Goal: Transaction & Acquisition: Book appointment/travel/reservation

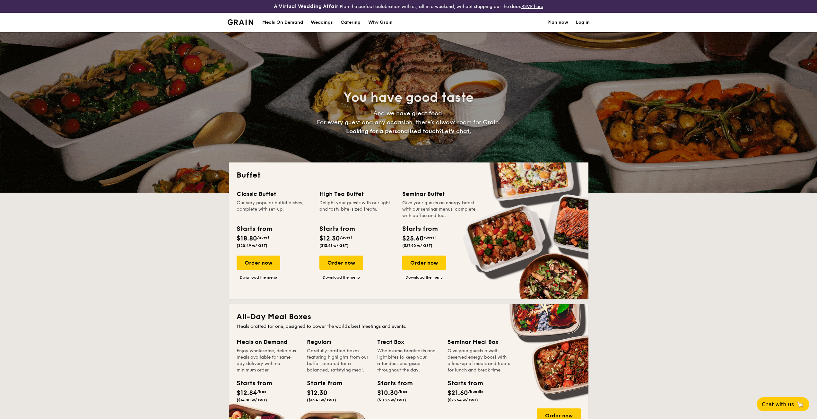
select select
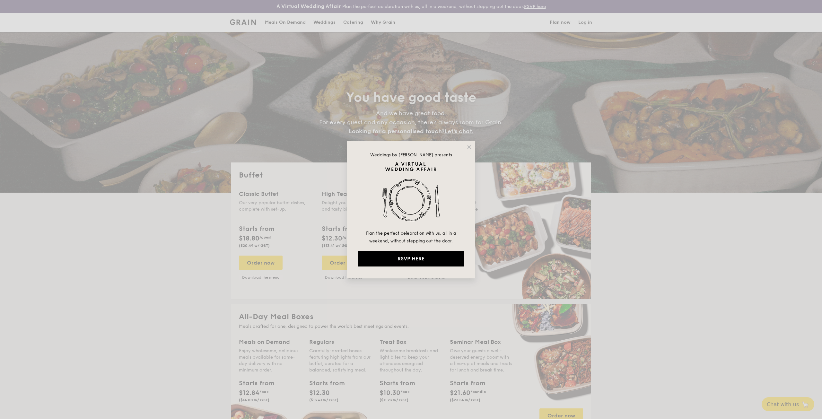
click at [467, 144] on div "Weddings by [PERSON_NAME] presents Plan the perfect celebration with us, all in…" at bounding box center [411, 209] width 128 height 137
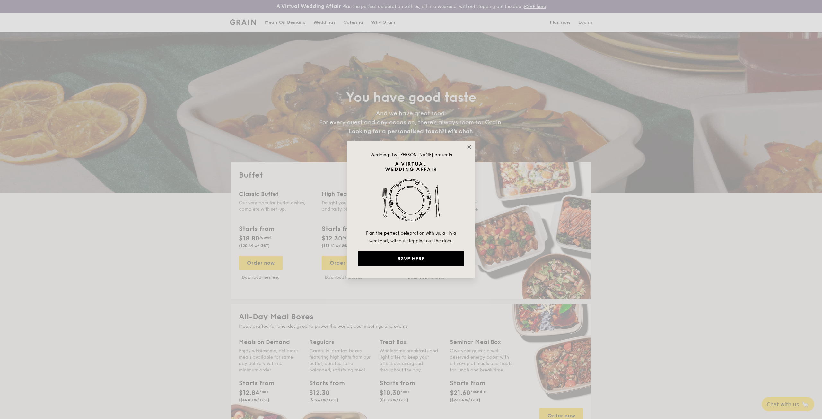
click at [467, 145] on icon at bounding box center [469, 147] width 6 height 6
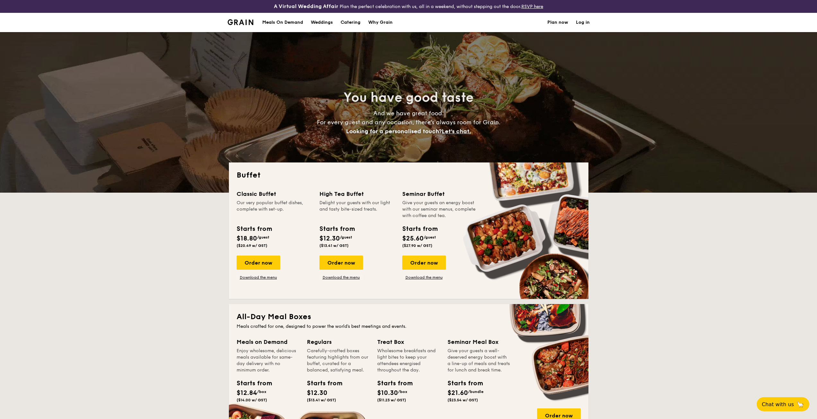
scroll to position [32, 0]
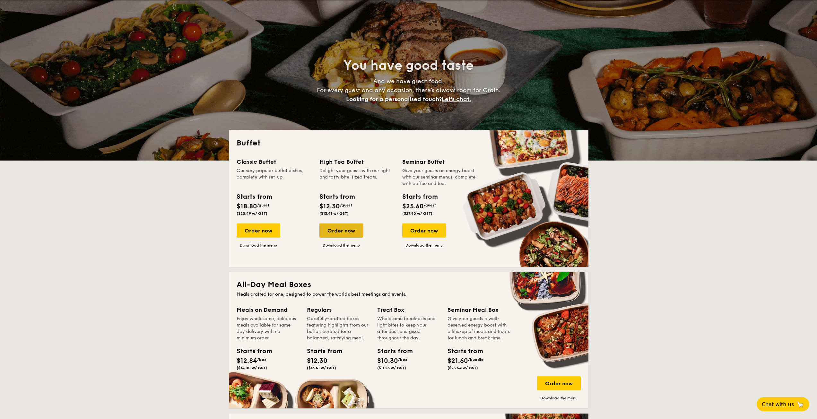
click at [341, 230] on div "Order now" at bounding box center [342, 231] width 44 height 14
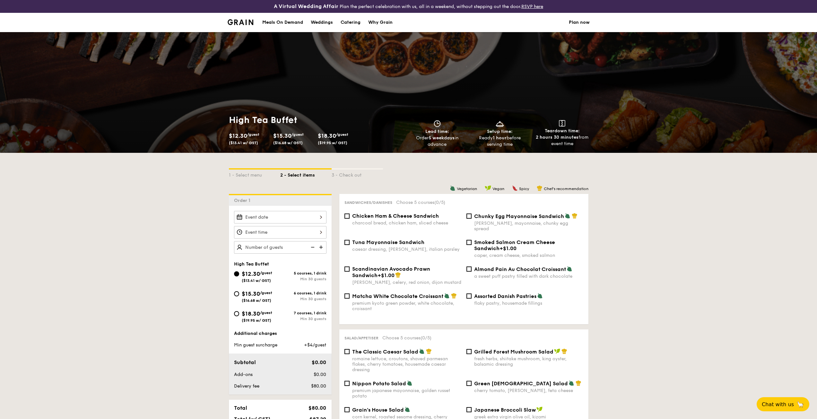
click at [277, 312] on div "$18.30 /guest ($19.95 w/ GST)" at bounding box center [257, 315] width 46 height 13
click at [239, 312] on input "$18.30 /guest ($19.95 w/ GST) 7 courses, 1 drink Min 30 guests" at bounding box center [236, 313] width 5 height 5
radio input "true"
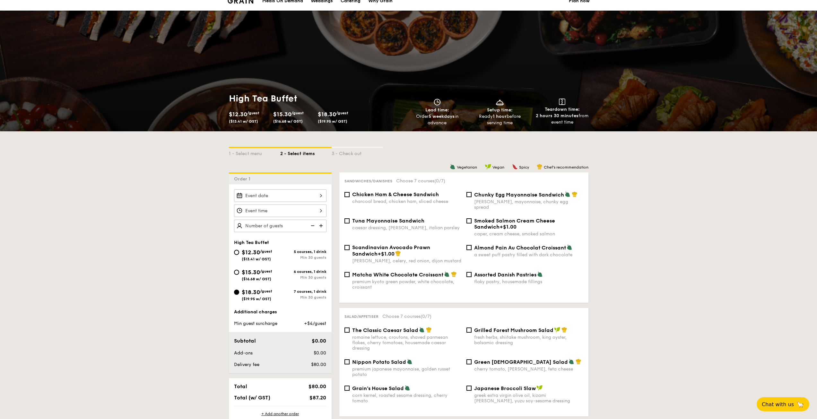
scroll to position [32, 0]
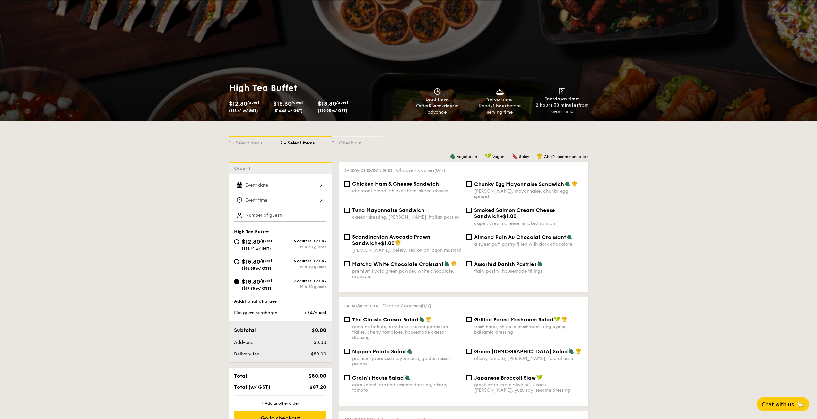
click at [381, 187] on span "Chicken Ham & Cheese Sandwich" at bounding box center [395, 184] width 87 height 6
click at [350, 187] on input "Chicken Ham & Cheese Sandwich charcoal bread, chicken ham, sliced cheese" at bounding box center [347, 183] width 5 height 5
checkbox input "true"
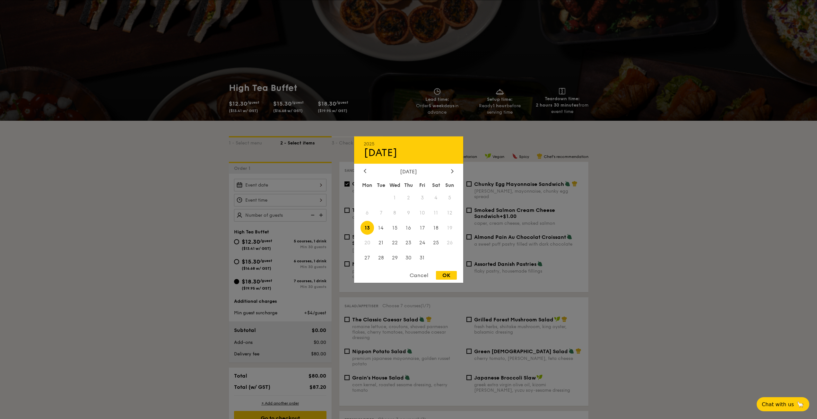
click at [301, 186] on div "2025 Oct [DATE] Tue Wed Thu Fri Sat Sun 1 2 3 4 5 6 7 8 9 10 11 12 13 14 15 16 …" at bounding box center [280, 185] width 92 height 13
click at [452, 166] on div "2025 Oct [DATE] Tue Wed Thu Fri Sat Sun 1 2 3 4 5 6 7 8 9 10 11 12 13 14 15 16 …" at bounding box center [408, 209] width 109 height 146
click at [452, 169] on icon at bounding box center [452, 171] width 3 height 4
click at [424, 228] on span "14" at bounding box center [423, 228] width 14 height 14
click at [439, 272] on div "OK" at bounding box center [446, 275] width 21 height 9
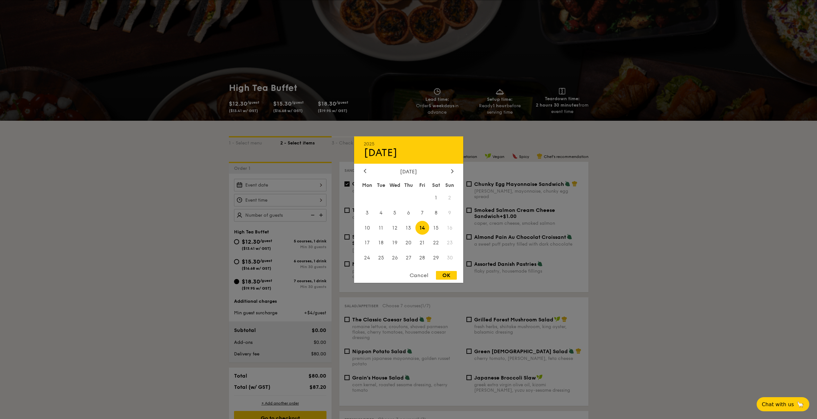
type input "[DATE]"
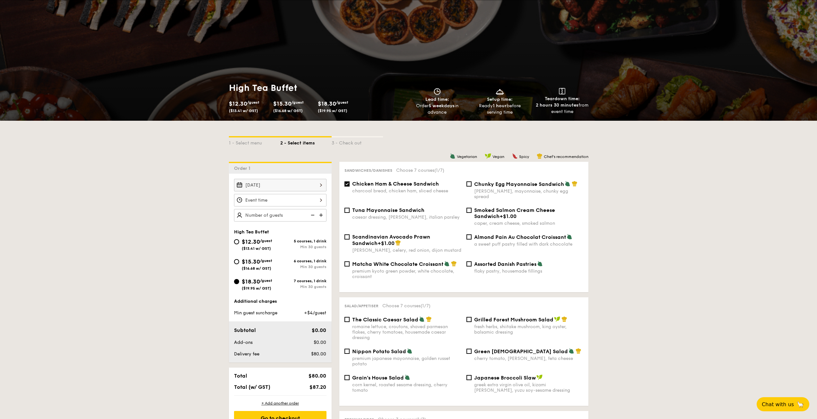
click at [271, 201] on div at bounding box center [280, 200] width 92 height 13
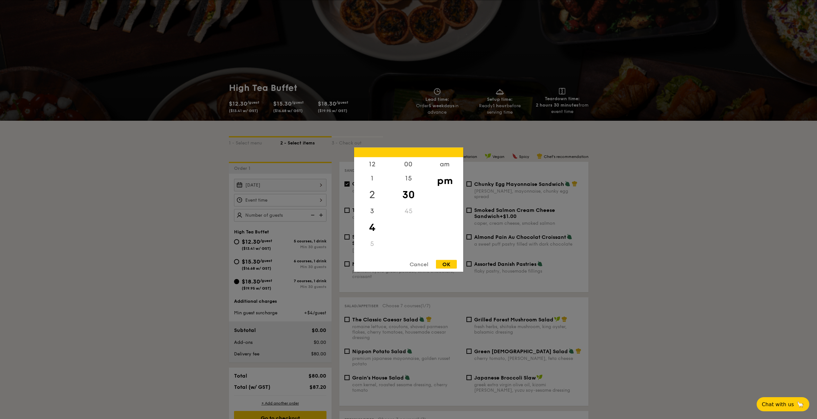
click at [372, 198] on div "2" at bounding box center [372, 194] width 36 height 19
click at [456, 265] on div "OK" at bounding box center [446, 264] width 21 height 9
type input "2:30PM"
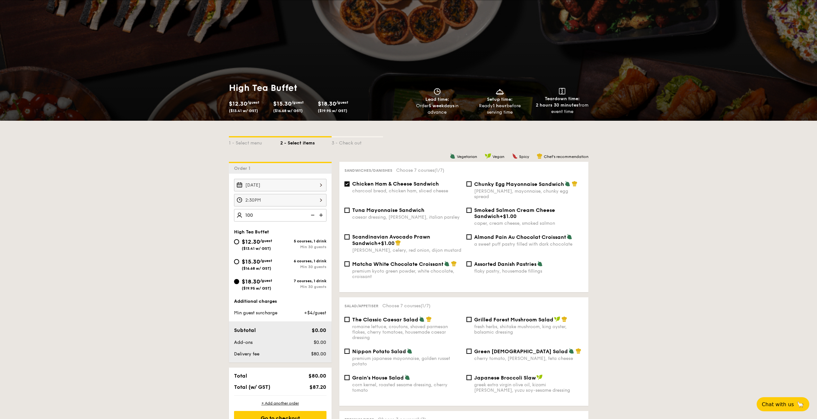
type input "100 guests"
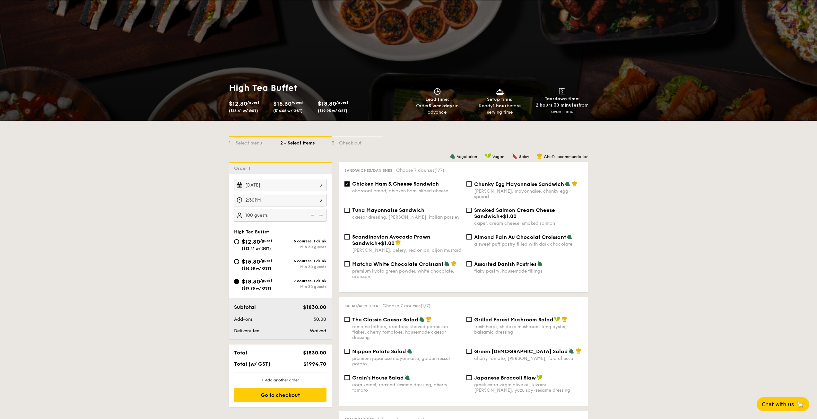
click at [470, 317] on input "Grilled Forest Mushroom Salad fresh herbs, shiitake mushroom, king oyster, bals…" at bounding box center [469, 319] width 5 height 5
checkbox input "true"
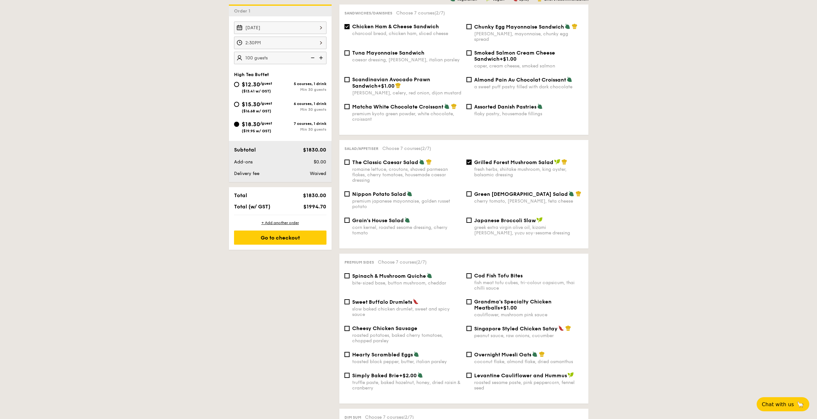
scroll to position [193, 0]
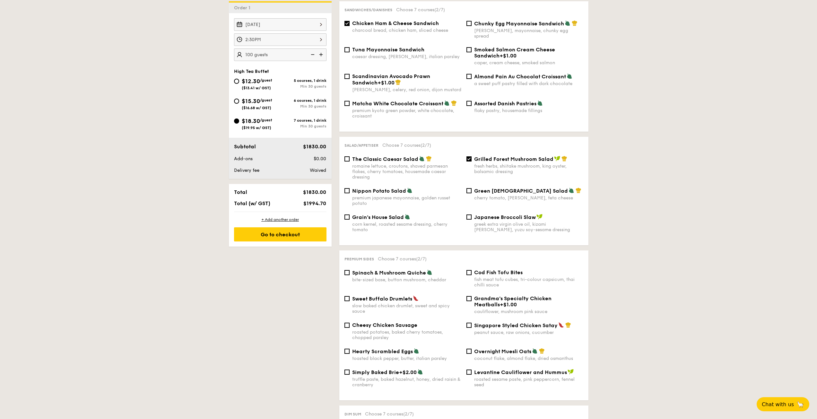
click at [420, 270] on span "Spinach & Mushroom Quiche" at bounding box center [389, 273] width 74 height 6
click at [350, 270] on input "Spinach & Mushroom Quiche bite-sized base, button mushroom, cheddar" at bounding box center [347, 272] width 5 height 5
checkbox input "true"
click at [402, 297] on div "Sweet Buffalo Drumlets slow baked chicken drumlet, sweet and spicy sauce" at bounding box center [406, 304] width 109 height 19
click at [350, 297] on input "Sweet Buffalo Drumlets slow baked chicken drumlet, sweet and spicy sauce" at bounding box center [347, 298] width 5 height 5
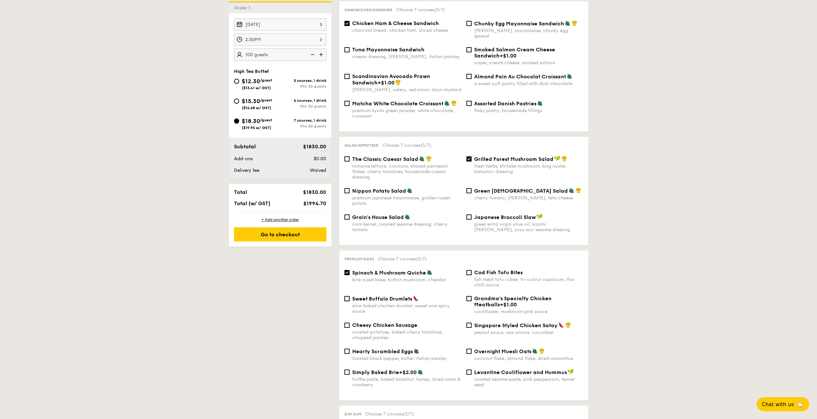
checkbox input "true"
click at [388, 348] on span "Hearty Scrambled Eggs" at bounding box center [382, 351] width 61 height 6
click at [350, 349] on input "Hearty Scrambled Eggs toasted black pepper, butter, italian parsley" at bounding box center [347, 351] width 5 height 5
checkbox input "true"
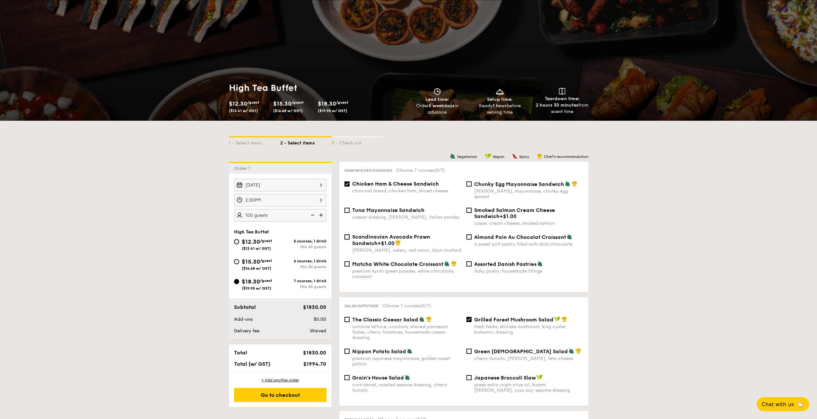
click at [521, 234] on span "Almond Pain Au Chocolat Croissant" at bounding box center [520, 237] width 92 height 6
click at [472, 234] on input "Almond Pain Au Chocolat Croissant a sweet puff pastry filled with dark chocolate" at bounding box center [469, 236] width 5 height 5
checkbox input "true"
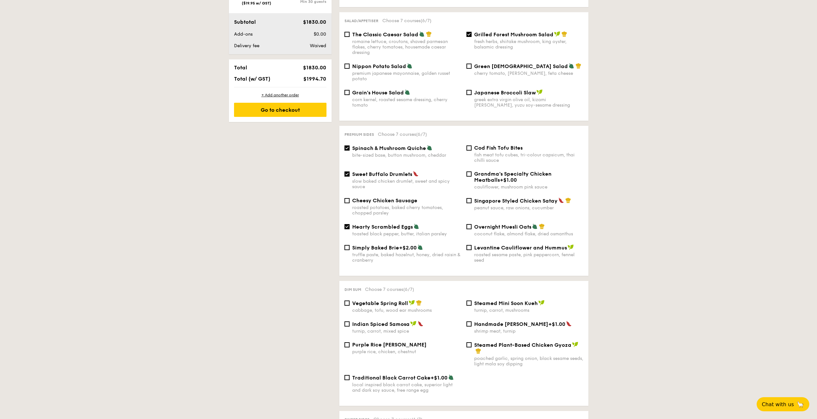
scroll to position [321, 0]
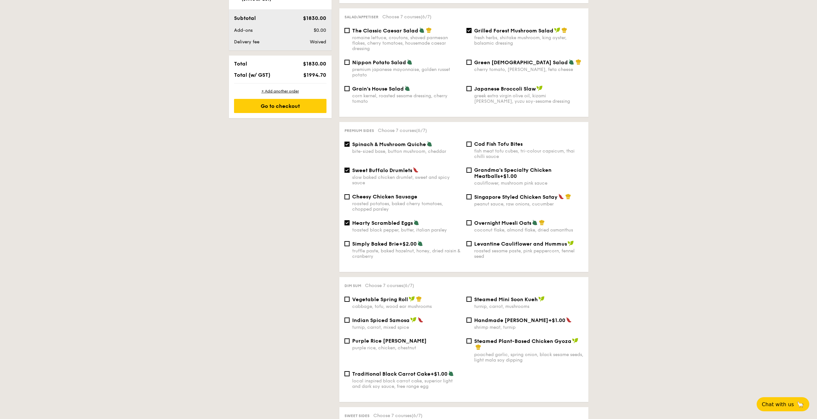
click at [465, 317] on div "Handmade [PERSON_NAME] +$1.00 shrimp meat, turnip" at bounding box center [525, 323] width 122 height 13
click at [479, 296] on span "Steamed Mini Soon Kueh" at bounding box center [506, 299] width 64 height 6
click at [472, 297] on input "Steamed Mini Soon Kueh turnip, carrot, mushrooms" at bounding box center [469, 299] width 5 height 5
checkbox input "true"
click at [481, 195] on div "Singapore Styled Chicken Satay peanut sauce, raw onions, cucumber" at bounding box center [528, 200] width 109 height 13
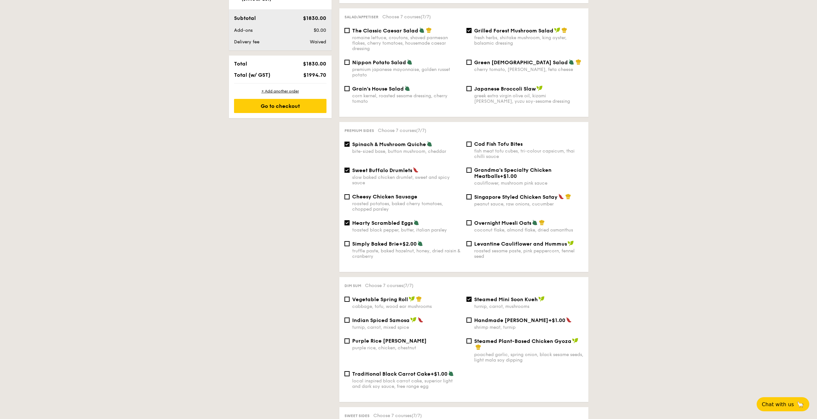
click at [472, 195] on input "Singapore Styled Chicken Satay peanut sauce, raw onions, cucumber" at bounding box center [469, 196] width 5 height 5
checkbox input "true"
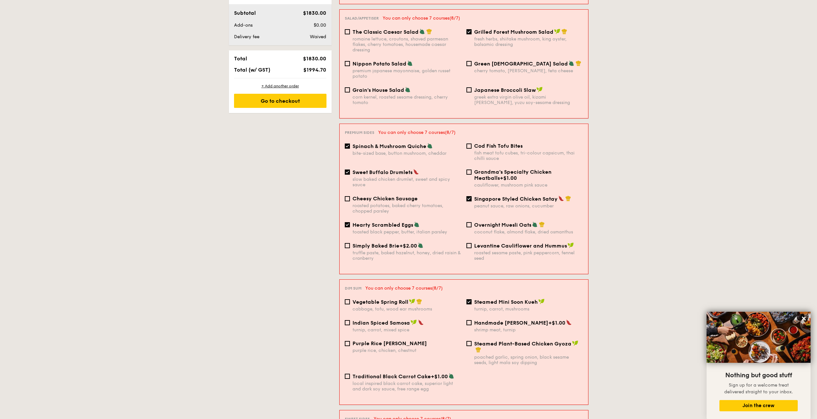
scroll to position [385, 0]
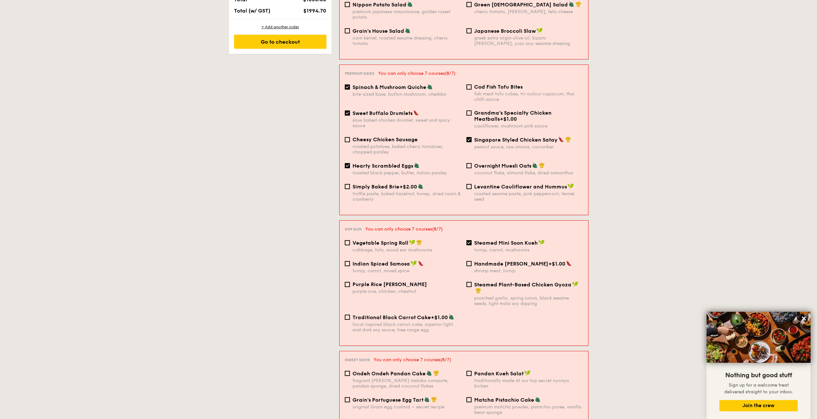
click at [473, 136] on div "Singapore Styled Chicken Satay peanut sauce, raw onions, cucumber" at bounding box center [525, 142] width 122 height 13
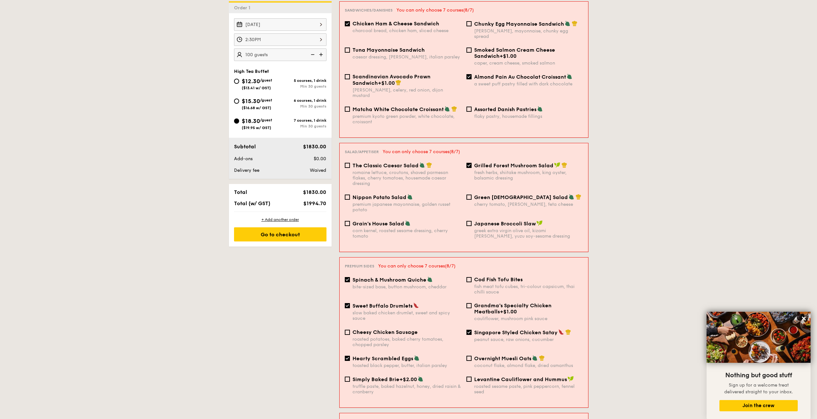
click at [473, 74] on div "Almond Pain Au Chocolat Croissant a sweet puff pastry filled with dark chocolate" at bounding box center [525, 80] width 122 height 13
click at [470, 74] on input "Almond Pain Au Chocolat Croissant a sweet puff pastry filled with dark chocolate" at bounding box center [469, 76] width 5 height 5
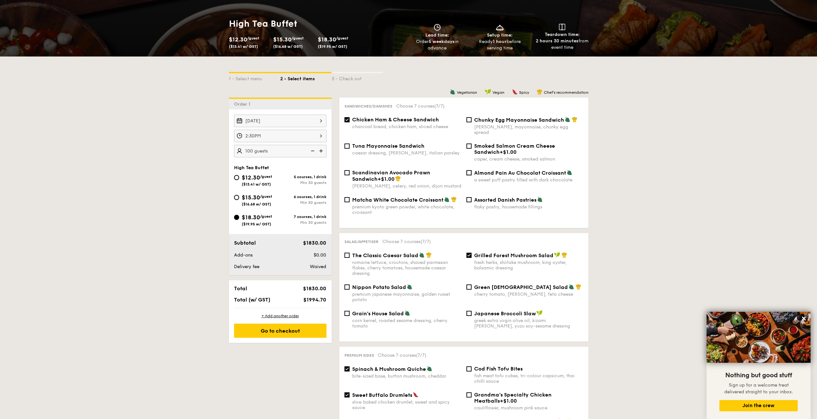
scroll to position [128, 0]
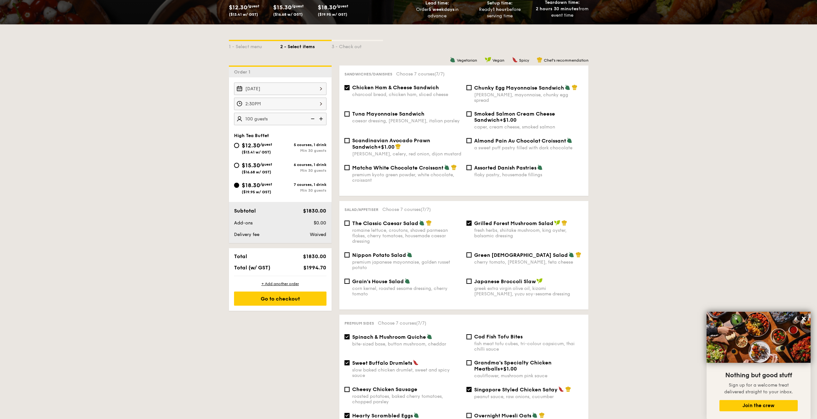
click at [468, 145] on label "Almond Pain Au Chocolat Croissant a sweet puff pastry filled with dark chocolate" at bounding box center [525, 148] width 117 height 6
click at [468, 141] on input "Almond Pain Au Chocolat Croissant a sweet puff pastry filled with dark chocolate" at bounding box center [469, 140] width 5 height 5
checkbox input "true"
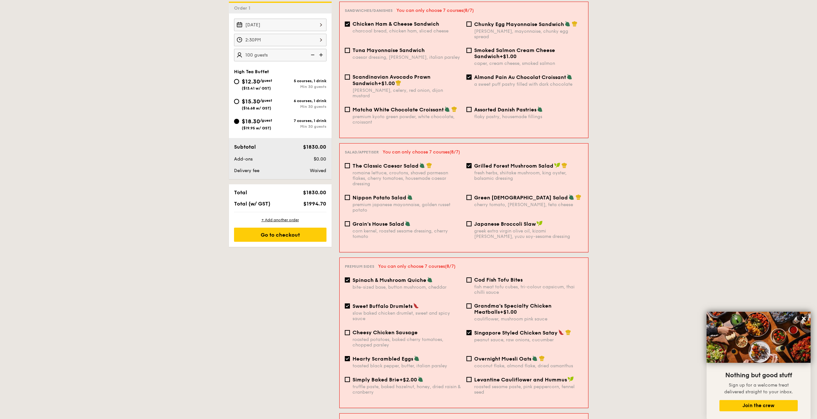
scroll to position [193, 0]
click at [471, 330] on input "Singapore Styled Chicken Satay peanut sauce, raw onions, cucumber" at bounding box center [469, 332] width 5 height 5
checkbox input "false"
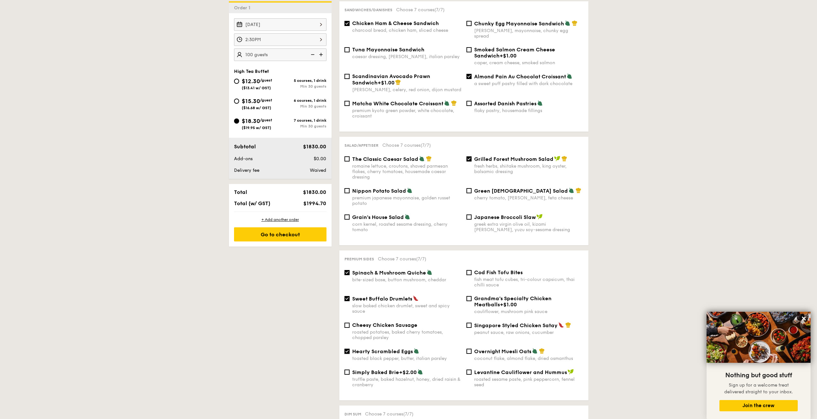
click at [347, 349] on input "Hearty Scrambled Eggs toasted black pepper, butter, italian parsley" at bounding box center [347, 351] width 5 height 5
checkbox input "false"
click at [467, 323] on div "Singapore Styled Chicken Satay peanut sauce, raw onions, cucumber" at bounding box center [525, 328] width 122 height 13
click at [469, 323] on input "Singapore Styled Chicken Satay peanut sauce, raw onions, cucumber" at bounding box center [469, 325] width 5 height 5
checkbox input "true"
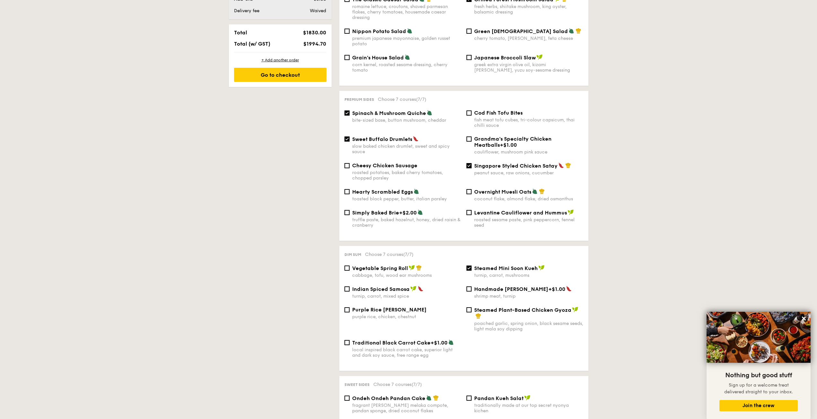
scroll to position [385, 0]
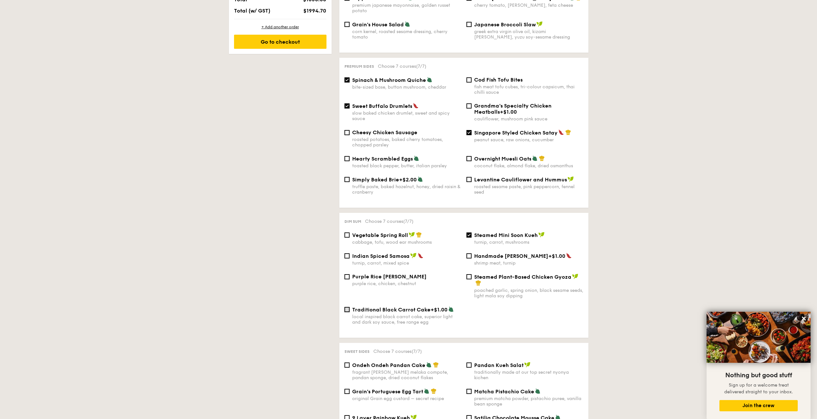
click at [347, 307] on input "Traditional Black Carrot Cake +$1.00 local inspired black carrot cake, superior…" at bounding box center [347, 309] width 5 height 5
checkbox input "true"
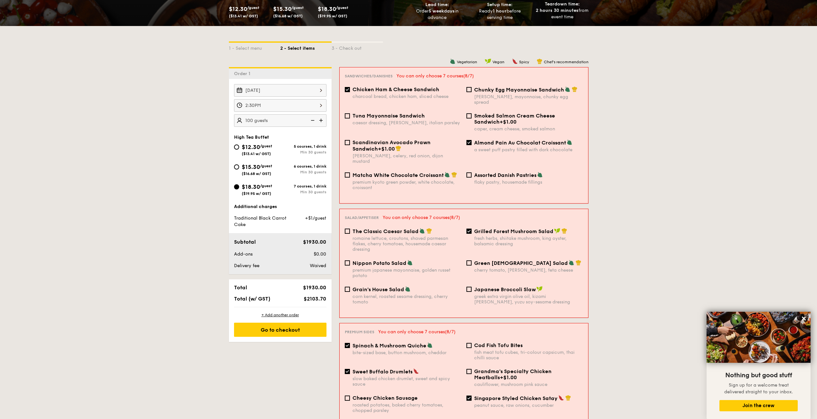
scroll to position [30, 0]
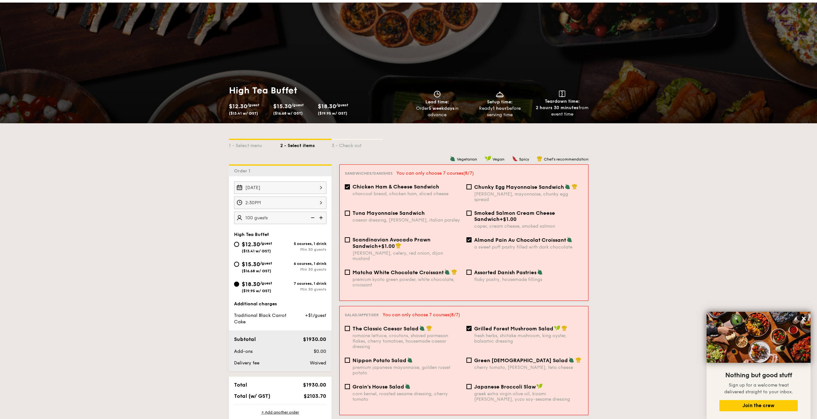
click at [402, 185] on span "Chicken Ham & Cheese Sandwich" at bounding box center [396, 187] width 87 height 6
click at [350, 185] on input "Chicken Ham & Cheese Sandwich charcoal bread, chicken ham, sliced cheese" at bounding box center [347, 186] width 5 height 5
checkbox input "false"
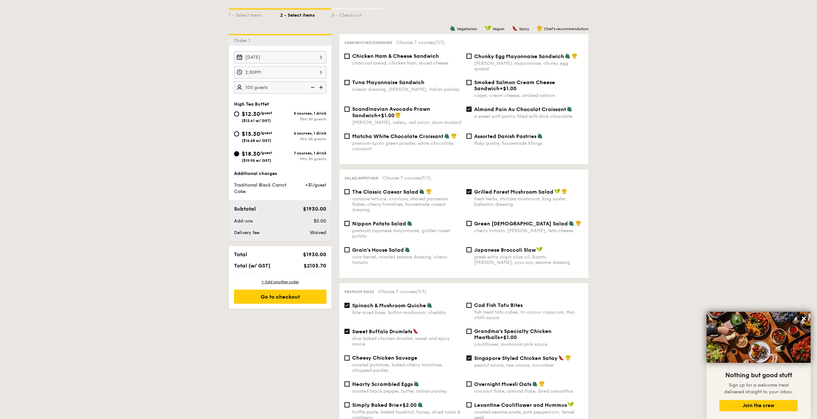
scroll to position [190, 0]
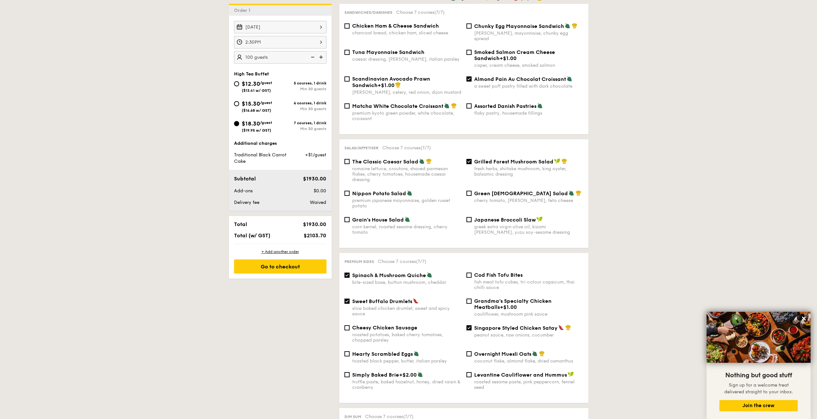
click at [470, 159] on input "Grilled Forest Mushroom Salad fresh herbs, shiitake mushroom, king oyster, bals…" at bounding box center [469, 161] width 5 height 5
checkbox input "false"
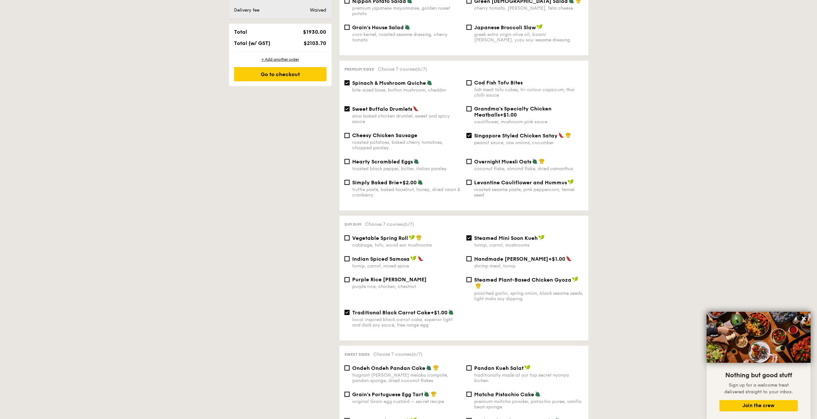
scroll to position [383, 0]
click at [469, 235] on input "Steamed Mini Soon Kueh turnip, carrot, mushrooms" at bounding box center [469, 237] width 5 height 5
checkbox input "false"
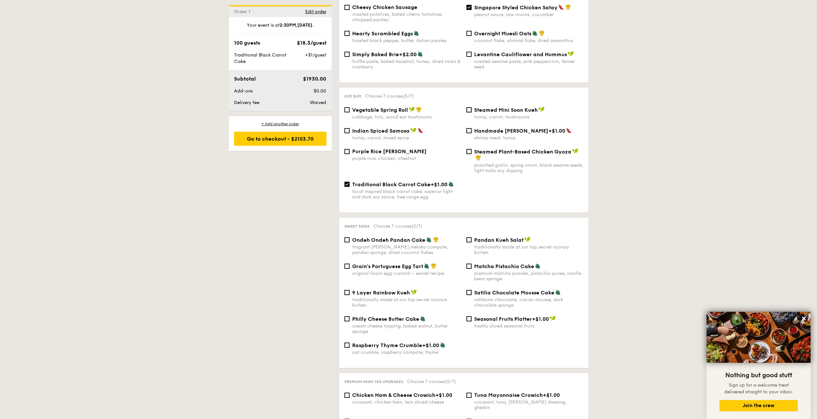
scroll to position [511, 0]
click at [480, 263] on span "Matcha Pistachio Cake" at bounding box center [504, 266] width 60 height 6
click at [472, 263] on input "Matcha Pistachio Cake premium matcha powder, pistachio puree, vanilla bean spon…" at bounding box center [469, 265] width 5 height 5
checkbox input "true"
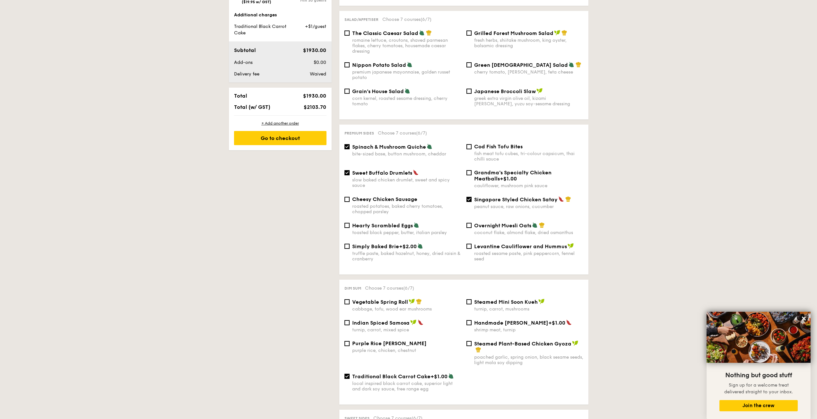
scroll to position [126, 0]
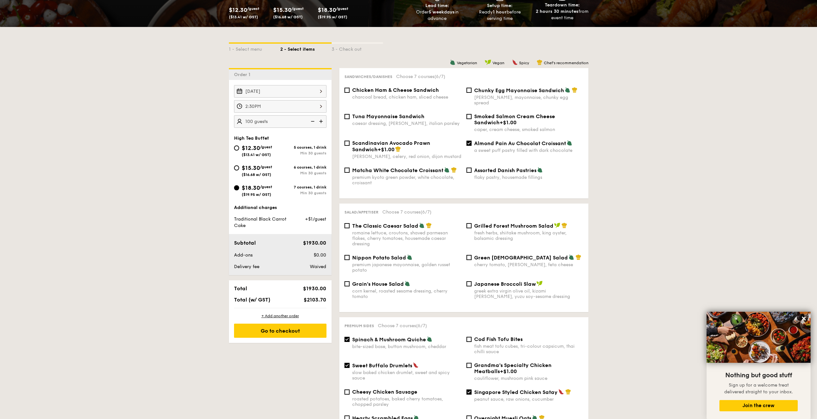
click at [351, 90] on div "Chicken Ham & Cheese Sandwich charcoal bread, chicken ham, sliced cheese" at bounding box center [403, 93] width 122 height 13
click at [469, 141] on input "Almond Pain Au Chocolat Croissant a sweet puff pastry filled with dark chocolate" at bounding box center [469, 143] width 5 height 5
checkbox input "false"
click at [348, 91] on input "Chicken Ham & Cheese Sandwich charcoal bread, chicken ham, sliced cheese" at bounding box center [347, 90] width 5 height 5
checkbox input "true"
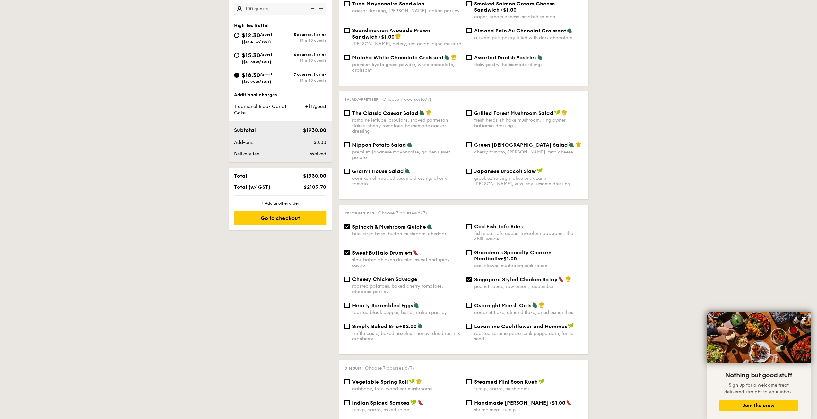
scroll to position [319, 0]
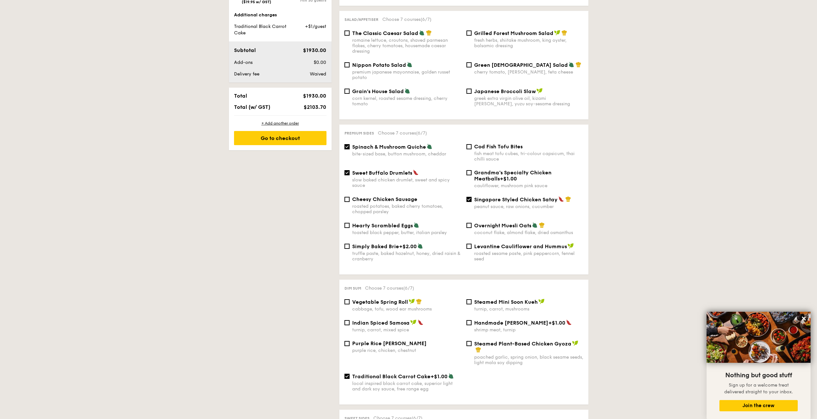
click at [347, 144] on input "Spinach & Mushroom Quiche bite-sized base, button mushroom, cheddar" at bounding box center [347, 146] width 5 height 5
checkbox input "false"
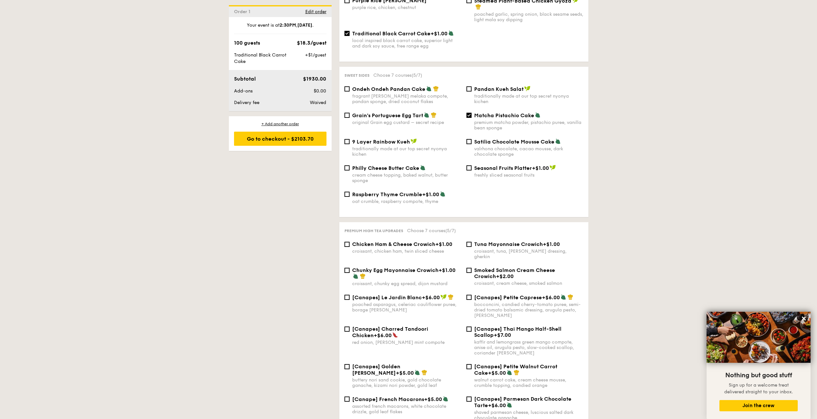
scroll to position [672, 0]
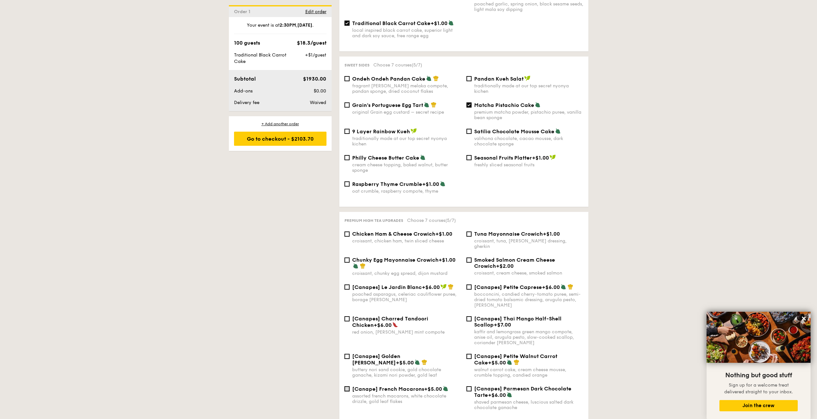
click at [347, 386] on input "[Canape] French Macarons +$5.00 assorted french macarons, white chocolate drizz…" at bounding box center [347, 388] width 5 height 5
checkbox input "true"
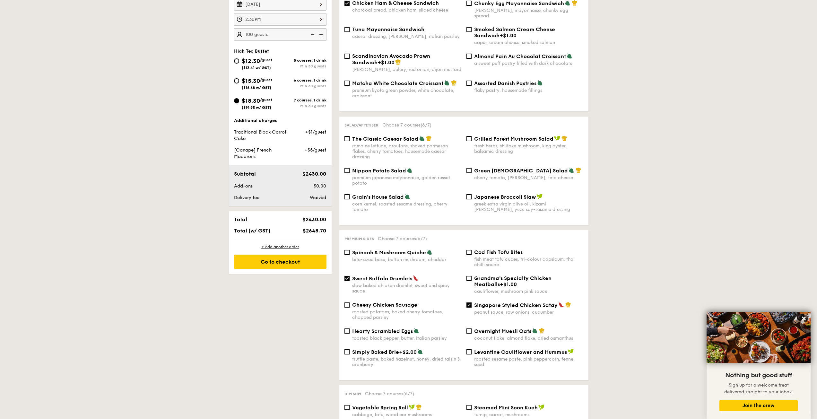
scroll to position [126, 0]
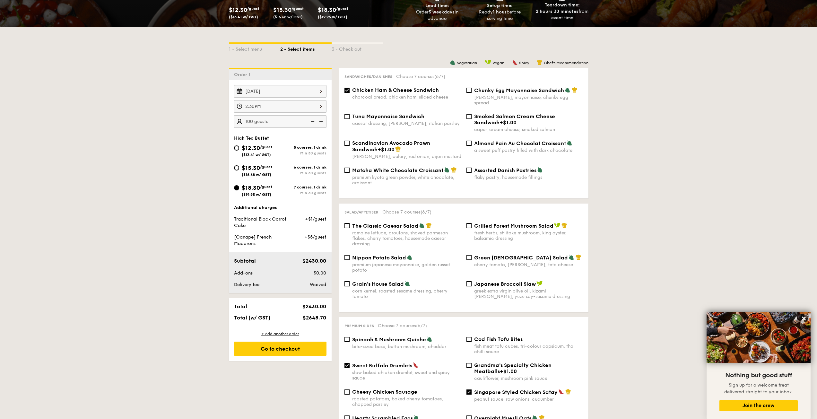
click at [320, 119] on img at bounding box center [322, 121] width 10 height 12
click at [310, 120] on img at bounding box center [312, 121] width 10 height 12
type input "105 guests"
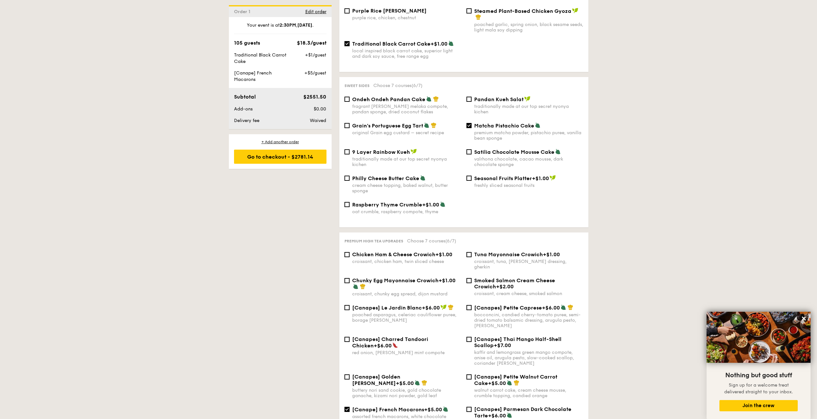
scroll to position [704, 0]
